Goal: Task Accomplishment & Management: Complete application form

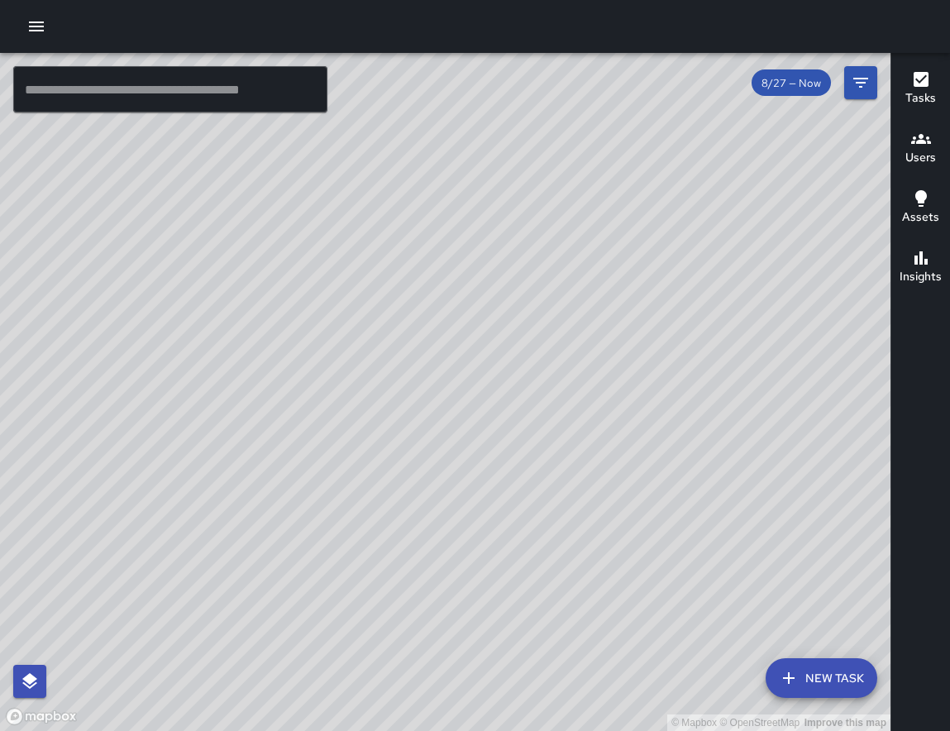
click at [50, 35] on div at bounding box center [475, 26] width 950 height 53
click at [53, 22] on div at bounding box center [475, 26] width 950 height 53
click at [39, 31] on icon "button" at bounding box center [36, 26] width 15 height 10
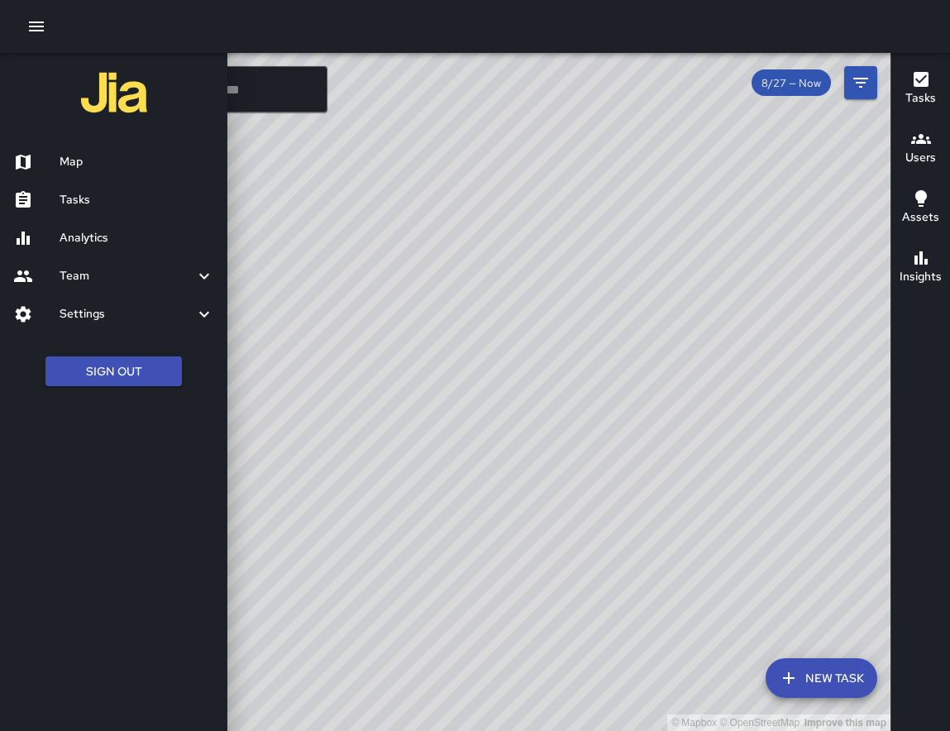
click at [88, 294] on div "Team" at bounding box center [113, 276] width 227 height 38
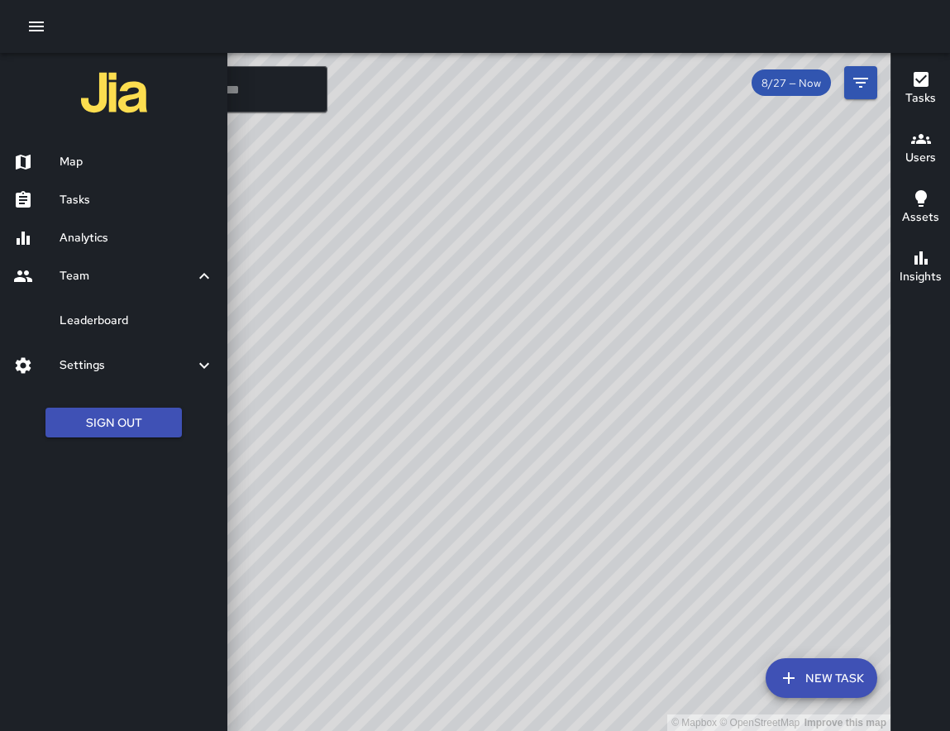
click at [86, 368] on h6 "Settings" at bounding box center [127, 365] width 135 height 18
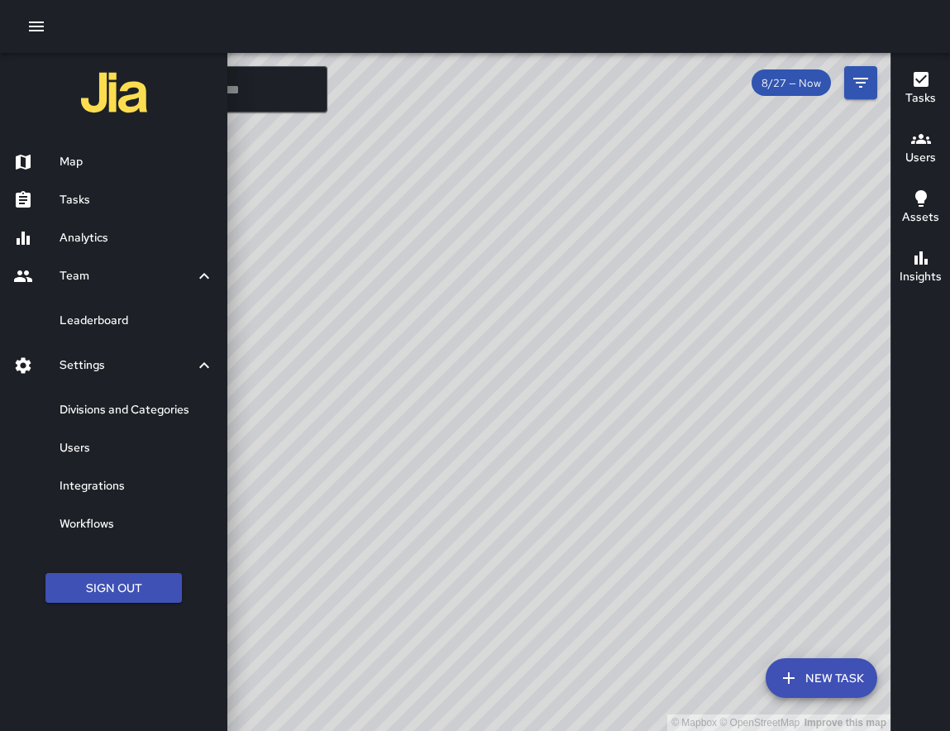
click at [88, 446] on h6 "Users" at bounding box center [137, 448] width 155 height 18
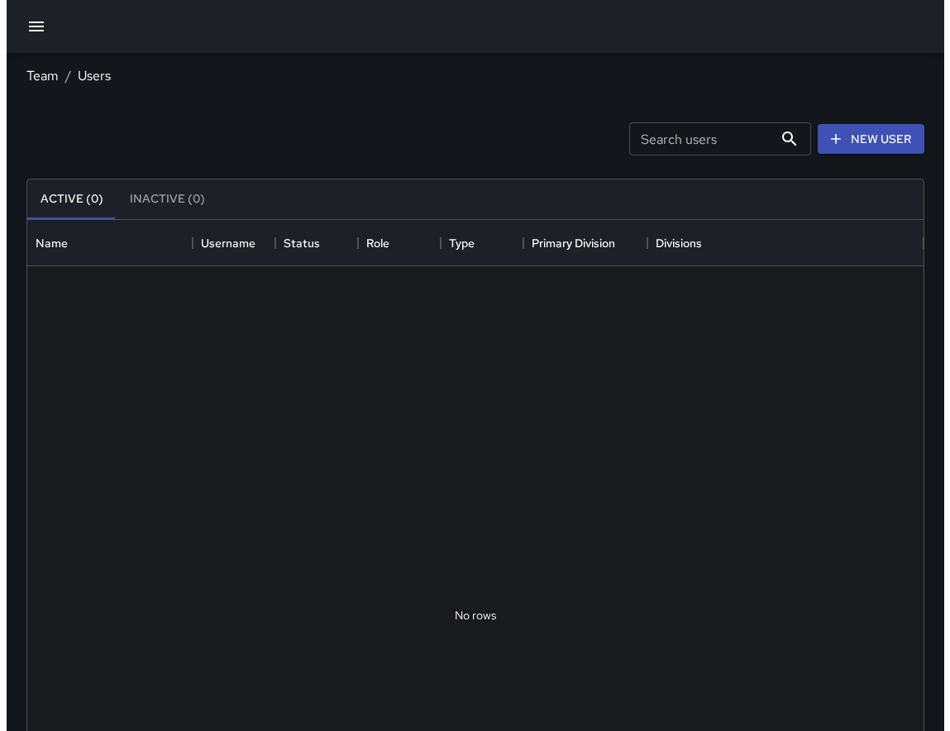
scroll to position [732, 884]
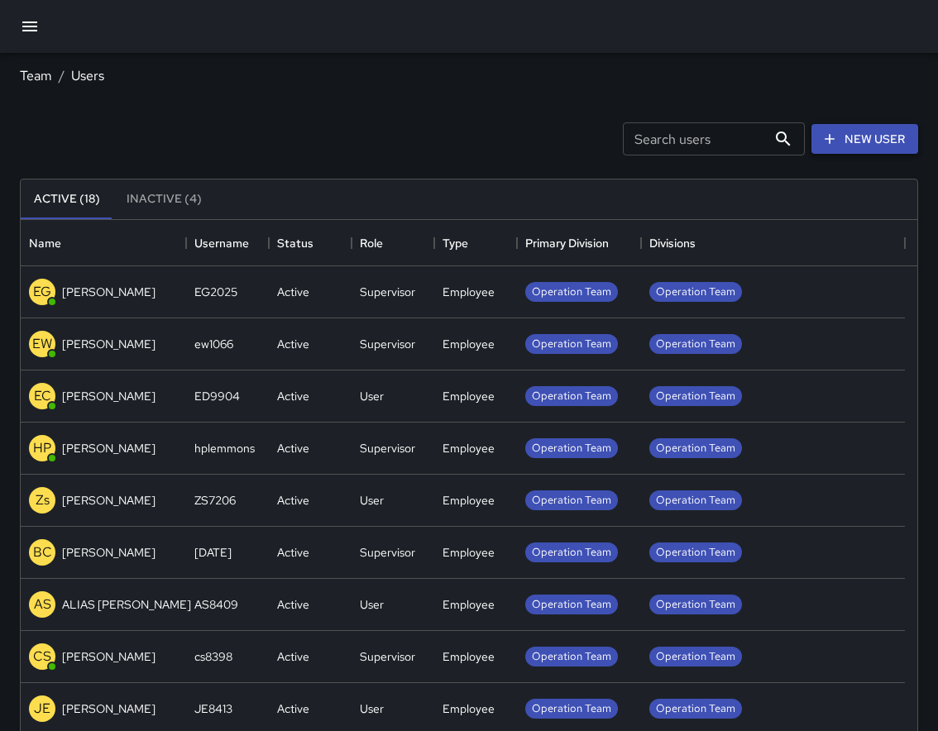
click at [849, 145] on link "New User" at bounding box center [864, 139] width 107 height 31
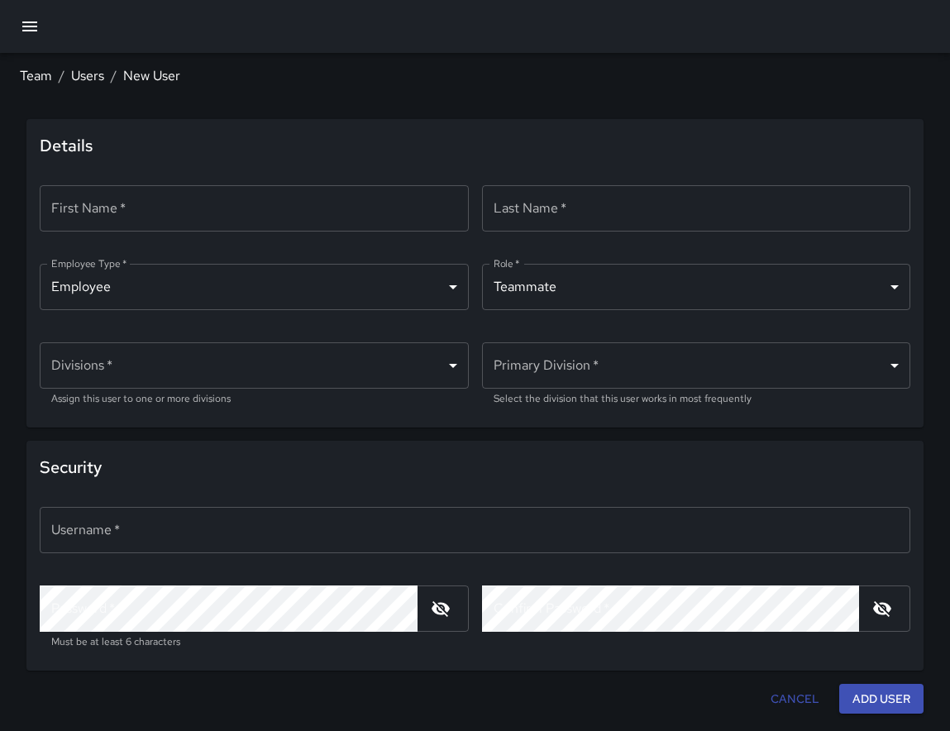
click at [281, 216] on input "First Name   *" at bounding box center [254, 208] width 429 height 46
